Goal: Information Seeking & Learning: Understand process/instructions

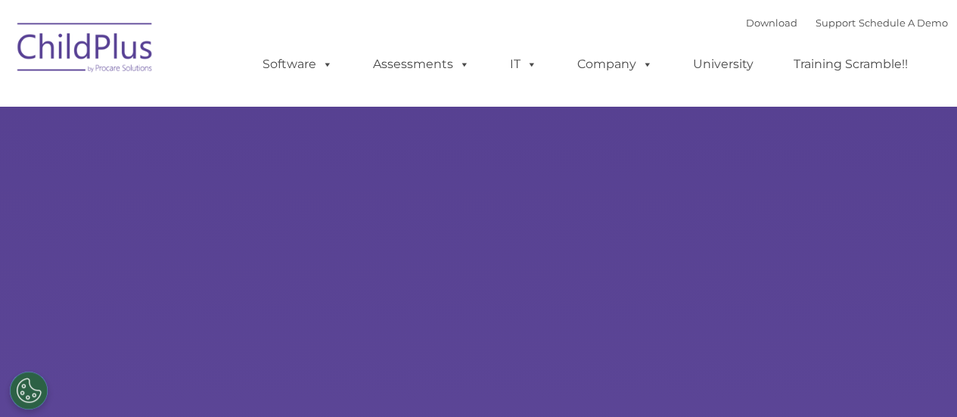
select select "MEDIUM"
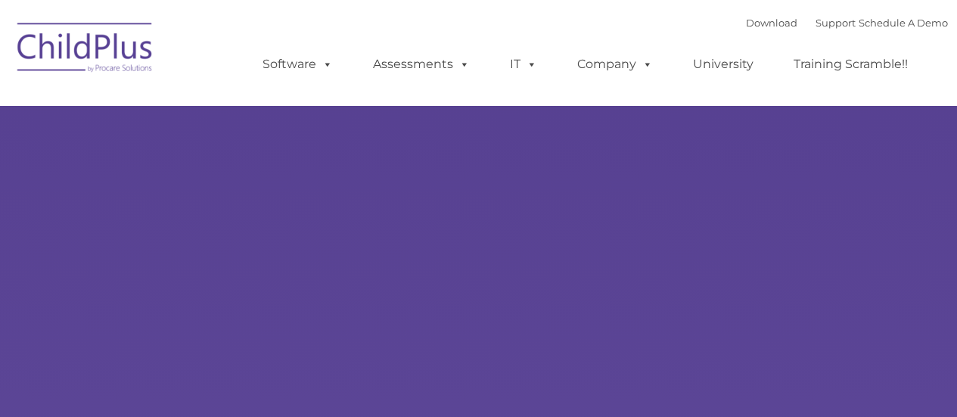
type input ""
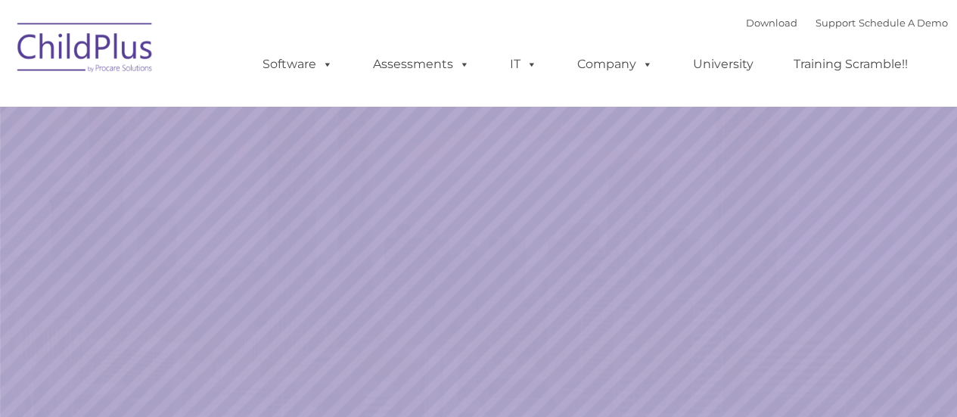
select select "MEDIUM"
